Goal: Navigation & Orientation: Go to known website

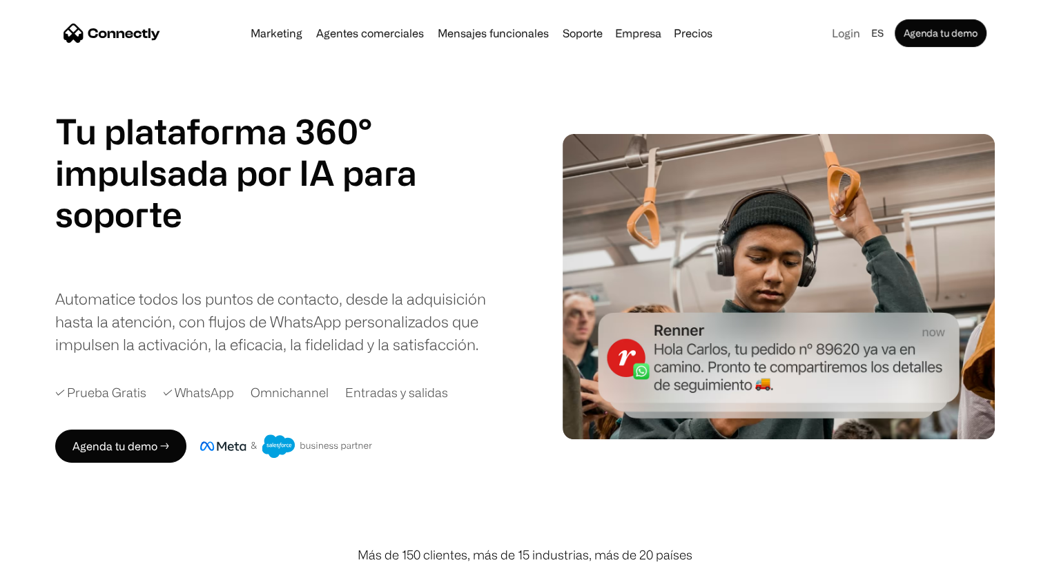
click at [853, 32] on link "Login" at bounding box center [845, 32] width 39 height 19
